Goal: Task Accomplishment & Management: Manage account settings

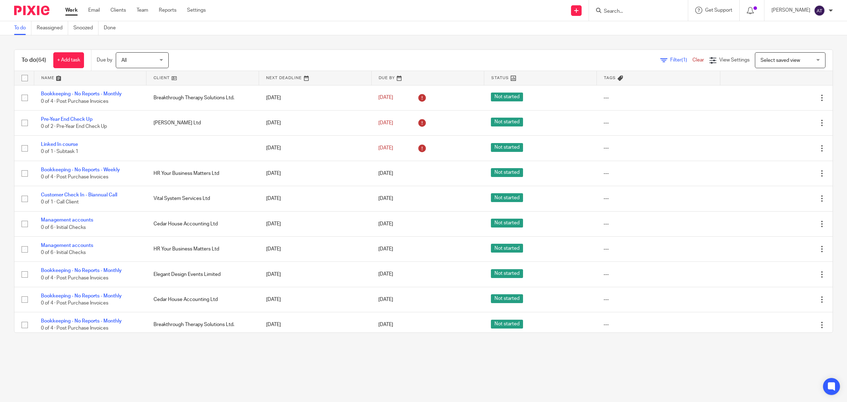
scroll to position [476, 0]
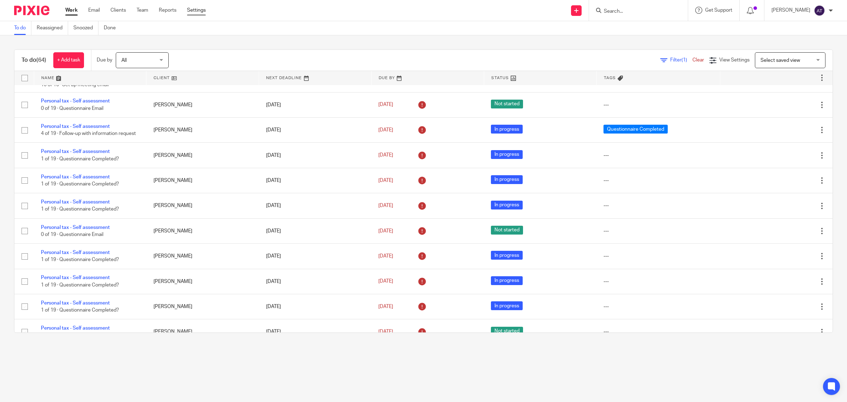
click at [194, 10] on link "Settings" at bounding box center [196, 10] width 19 height 7
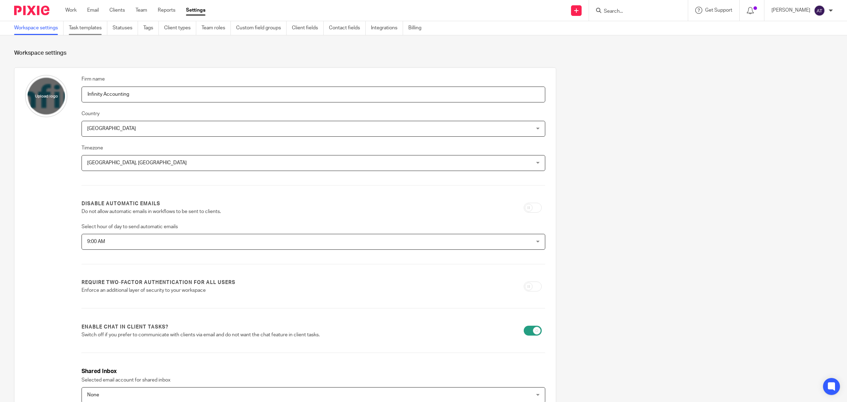
click at [98, 29] on link "Task templates" at bounding box center [88, 28] width 38 height 14
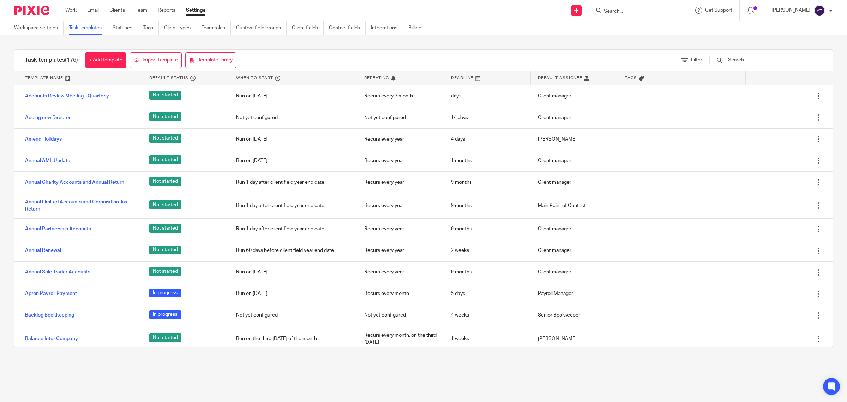
drag, startPoint x: 736, startPoint y: 57, endPoint x: 745, endPoint y: 59, distance: 9.8
click at [736, 57] on div at bounding box center [765, 60] width 113 height 8
click at [745, 59] on input "text" at bounding box center [768, 60] width 82 height 8
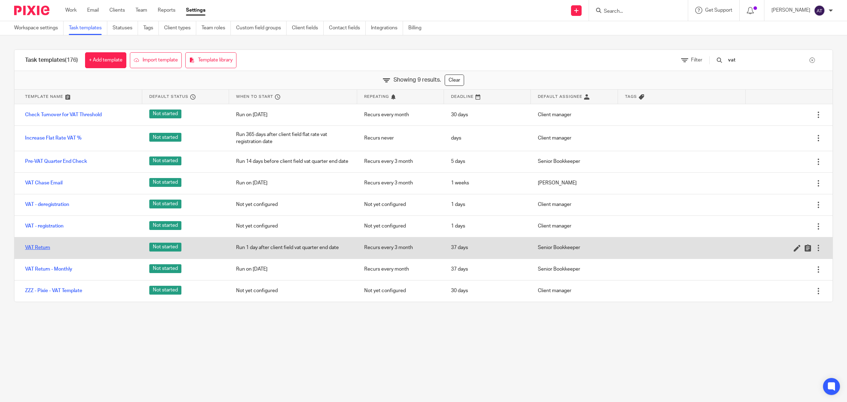
type input "vat"
click at [36, 248] on link "VAT Return" at bounding box center [37, 247] width 25 height 7
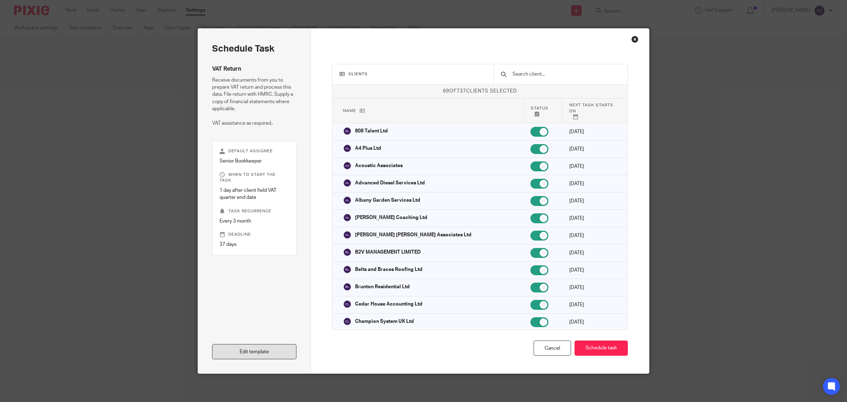
click at [270, 347] on link "Edit template" at bounding box center [254, 351] width 84 height 15
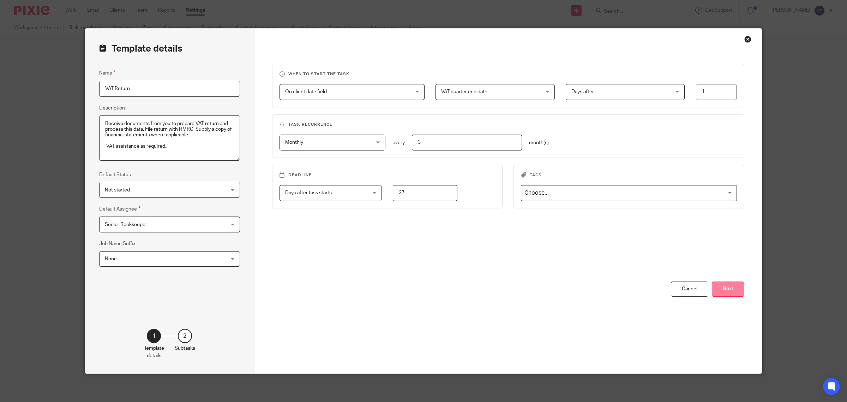
click at [730, 290] on button "Next" at bounding box center [728, 288] width 32 height 15
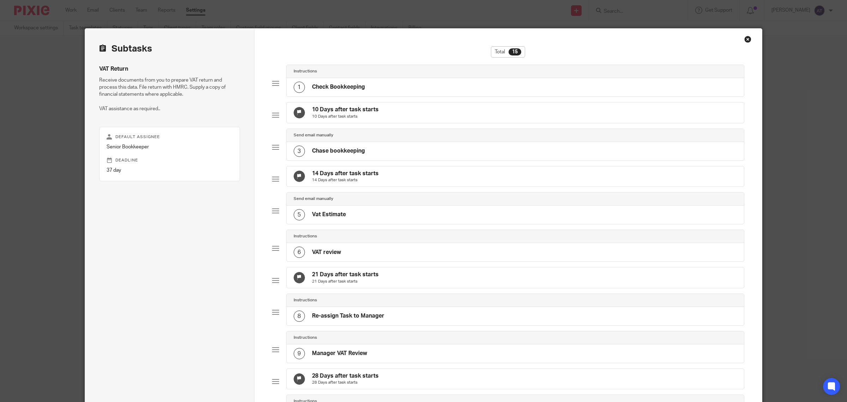
click at [392, 86] on div "1 Check Bookkeeping" at bounding box center [516, 87] width 458 height 18
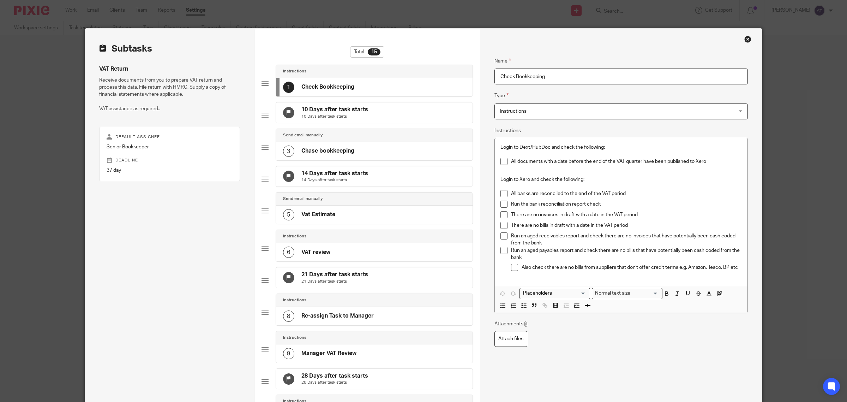
click at [353, 159] on div "3 Chase bookkeeping" at bounding box center [374, 151] width 197 height 18
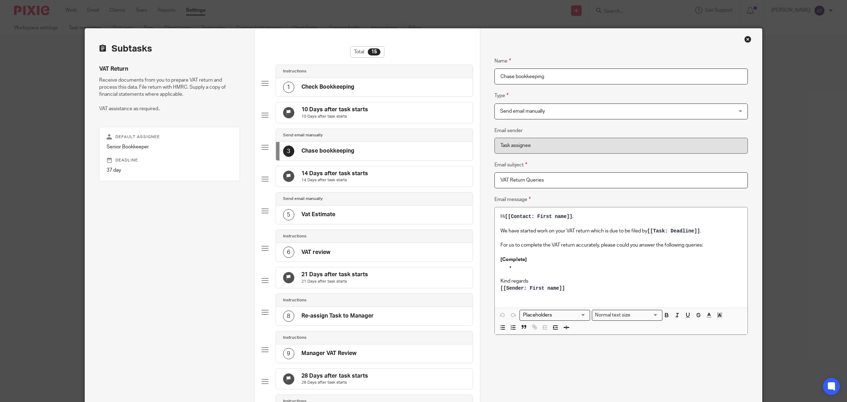
click at [362, 224] on div "5 Vat Estimate" at bounding box center [374, 214] width 197 height 18
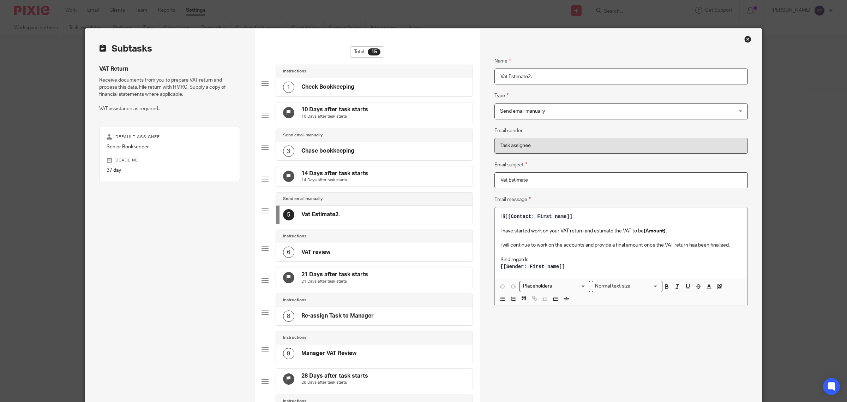
type input "Vat Estimate2."
click at [349, 261] on div "6 VAT review" at bounding box center [374, 252] width 197 height 18
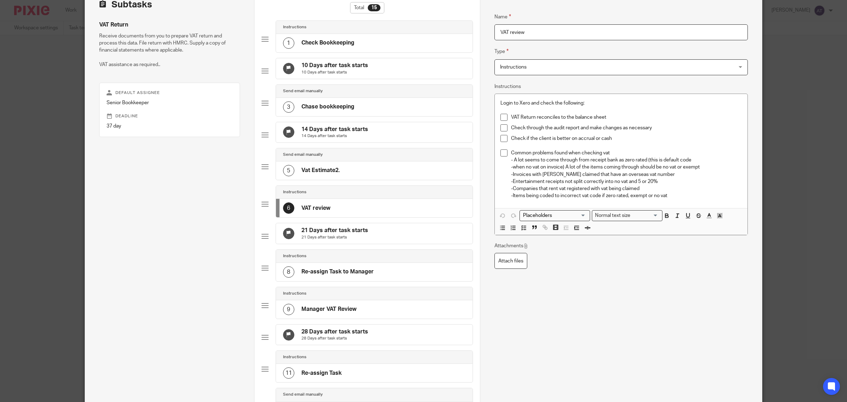
scroll to position [88, 0]
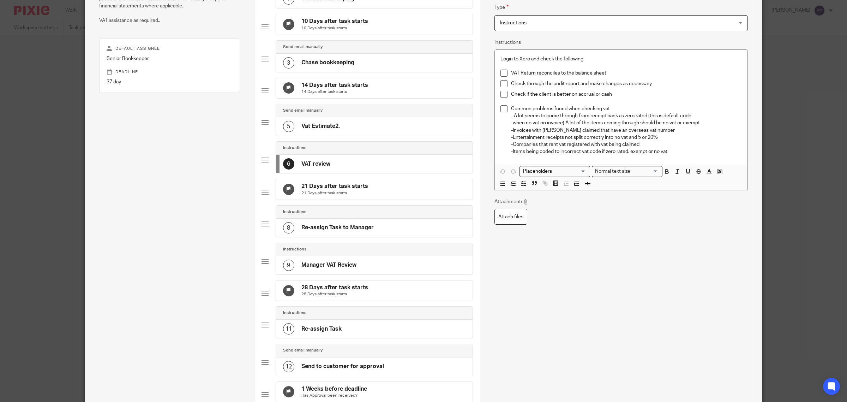
click at [359, 274] on div "9 Manager VAT Review" at bounding box center [374, 265] width 197 height 18
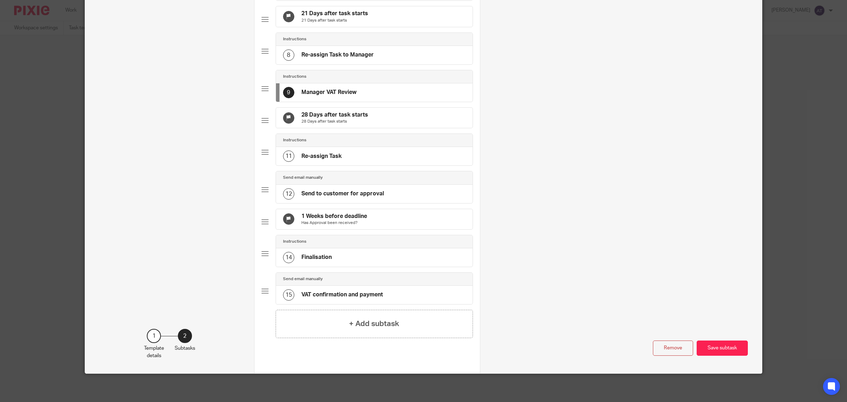
scroll to position [292, 0]
click at [397, 191] on div "12 Send to customer for approval" at bounding box center [374, 194] width 197 height 18
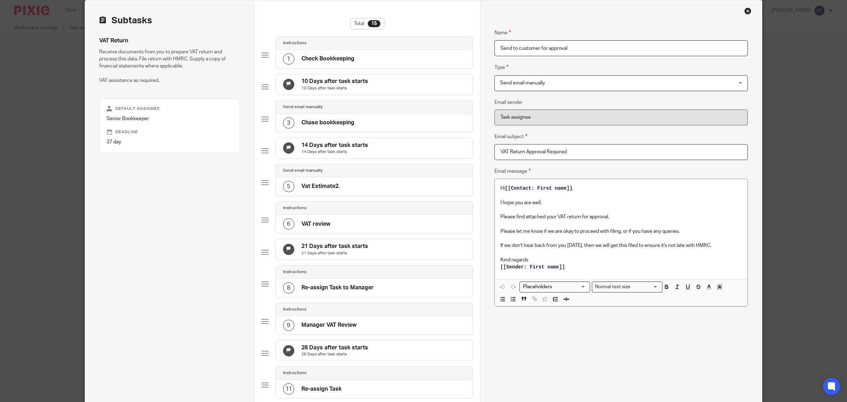
scroll to position [44, 0]
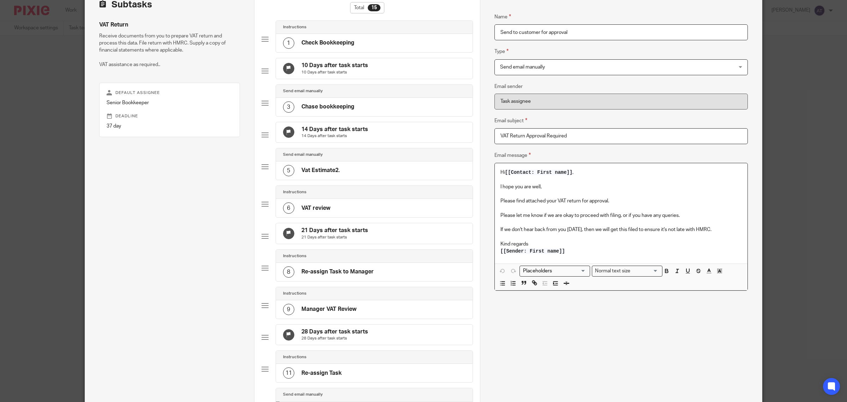
drag, startPoint x: 729, startPoint y: 232, endPoint x: 493, endPoint y: 185, distance: 240.5
click at [495, 185] on div "Hi [[Contact: First name]] , I hope you are well, Please find attached your VAT…" at bounding box center [621, 213] width 253 height 100
copy div "I hope you are well, Please find attached your VAT return for approval. Please …"
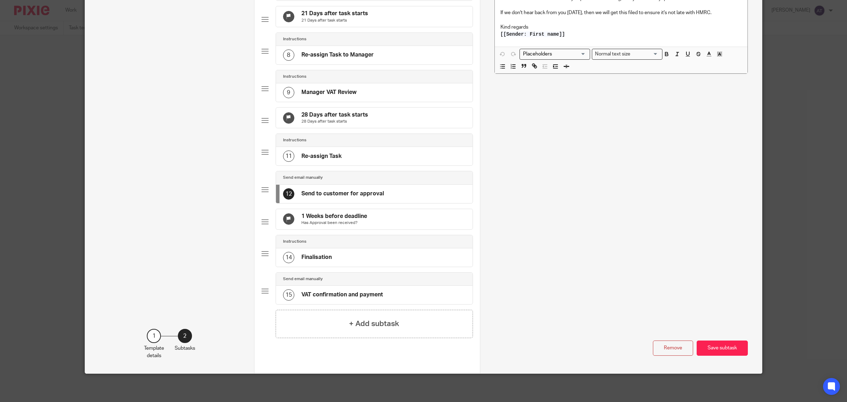
scroll to position [292, 0]
click at [361, 253] on div "14 Finalisation" at bounding box center [374, 257] width 197 height 18
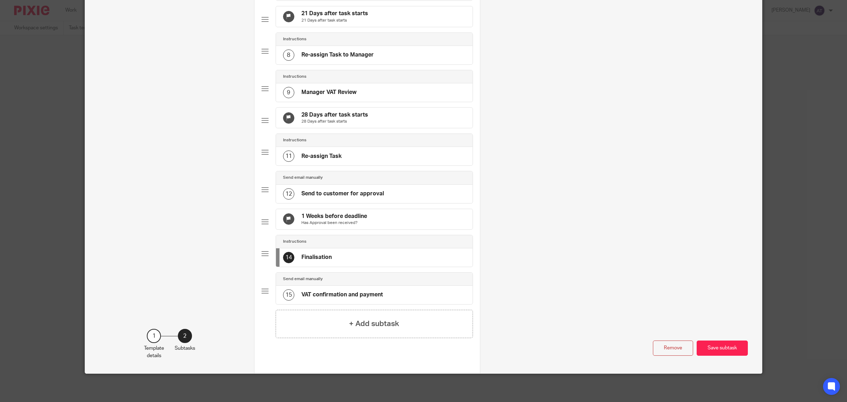
click at [348, 297] on h4 "VAT confirmation and payment" at bounding box center [342, 294] width 82 height 7
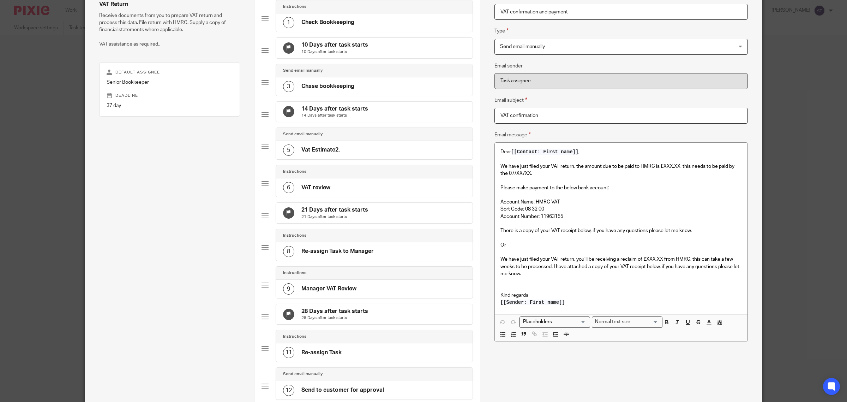
scroll to position [88, 0]
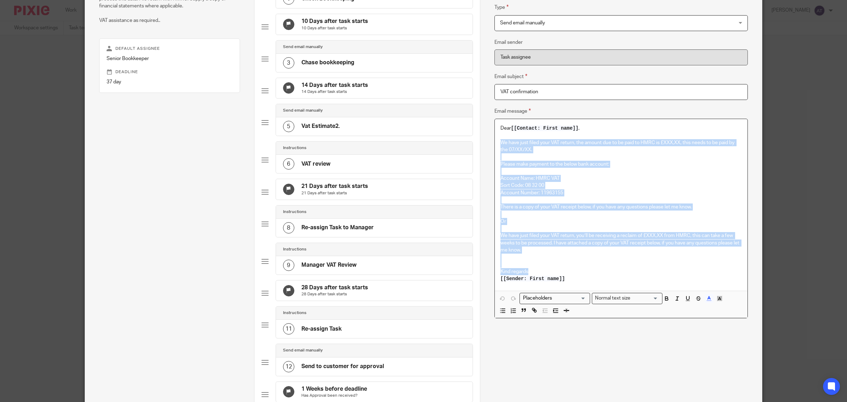
drag, startPoint x: 528, startPoint y: 270, endPoint x: 496, endPoint y: 142, distance: 132.3
click at [496, 142] on div "Dear [[Contact: First name]] , We have just filed your VAT return, the amount d…" at bounding box center [621, 205] width 253 height 172
copy div "We have just filed your VAT return, the amount due to be paid to HMRC is £XXX,X…"
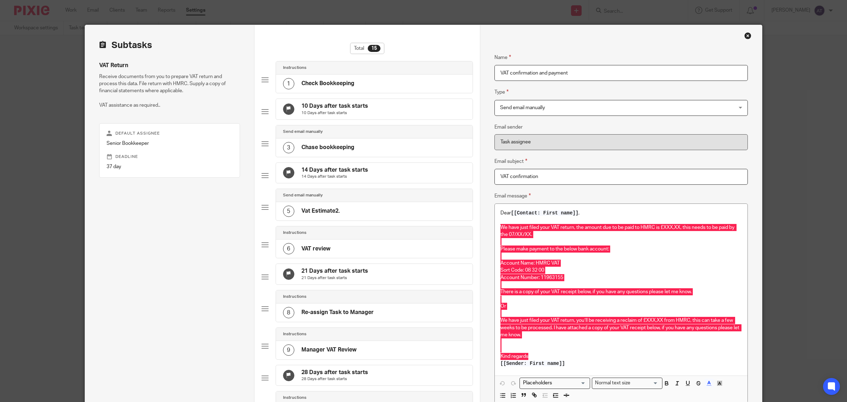
scroll to position [0, 0]
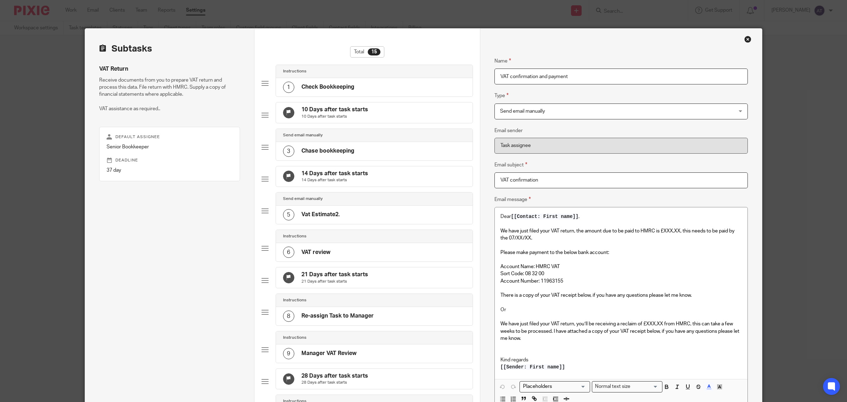
click at [356, 89] on div "1 Check Bookkeeping" at bounding box center [374, 87] width 197 height 18
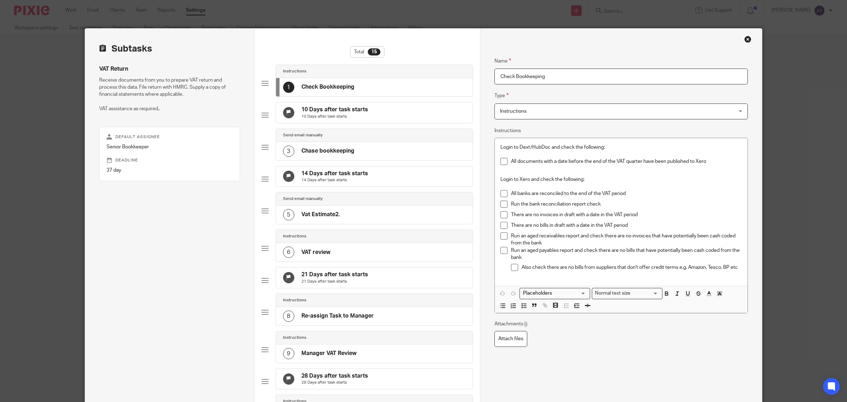
click at [744, 38] on div "Close this dialog window" at bounding box center [747, 39] width 7 height 7
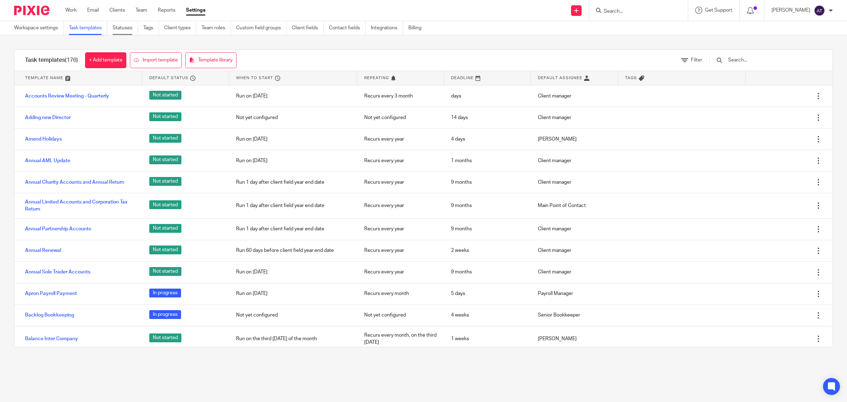
click at [125, 30] on link "Statuses" at bounding box center [125, 28] width 25 height 14
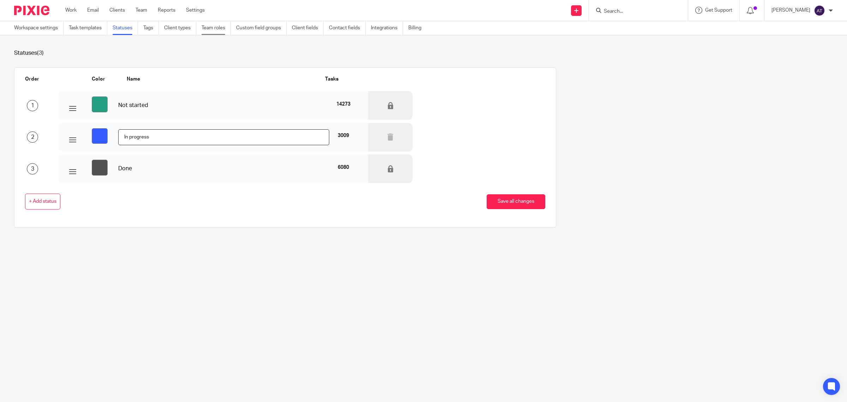
click at [221, 29] on link "Team roles" at bounding box center [216, 28] width 29 height 14
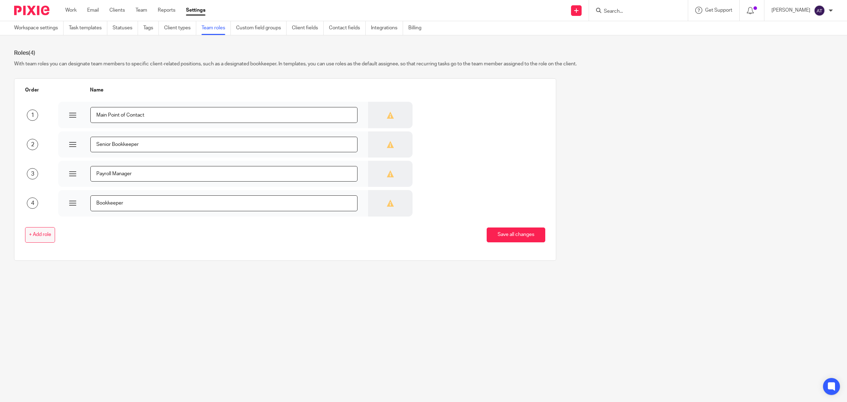
click at [38, 234] on span "+ Add role" at bounding box center [40, 235] width 22 height 6
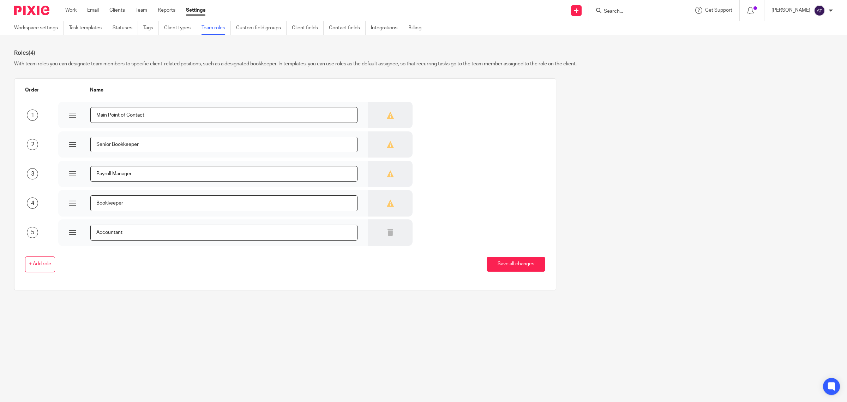
type input "Accountant"
click at [141, 272] on div "+ Add role Save all changes" at bounding box center [279, 264] width 531 height 37
click at [518, 269] on button "Save all changes" at bounding box center [516, 264] width 59 height 15
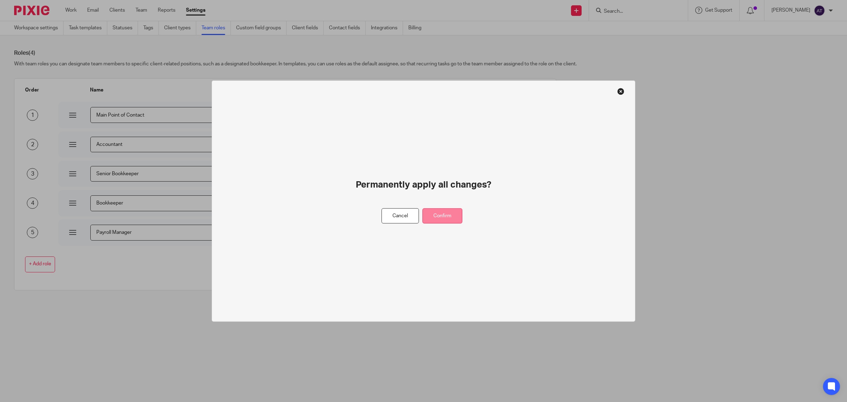
click at [442, 214] on button "Confirm" at bounding box center [442, 215] width 40 height 15
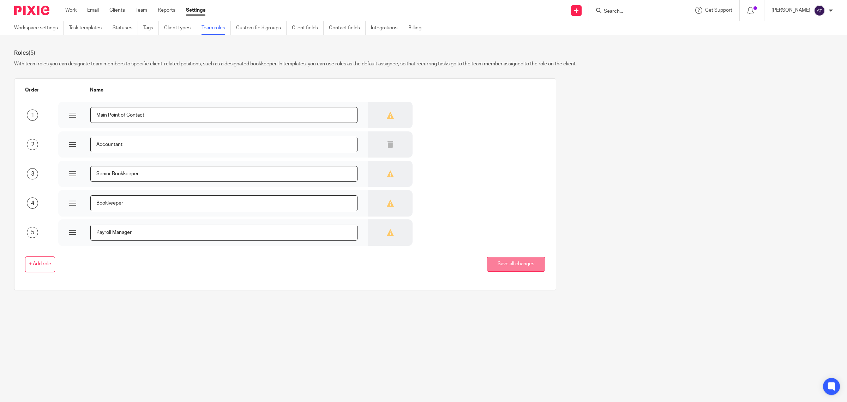
click at [503, 264] on button "Save all changes" at bounding box center [516, 264] width 59 height 15
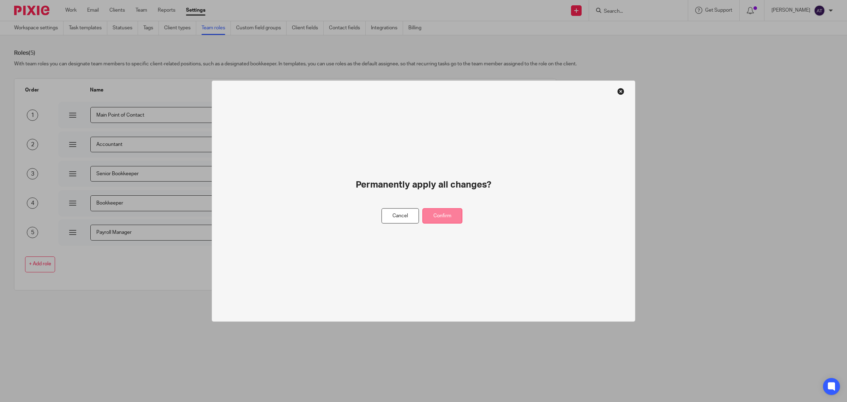
click at [452, 219] on button "Confirm" at bounding box center [442, 215] width 40 height 15
